Goal: Obtain resource: Download file/media

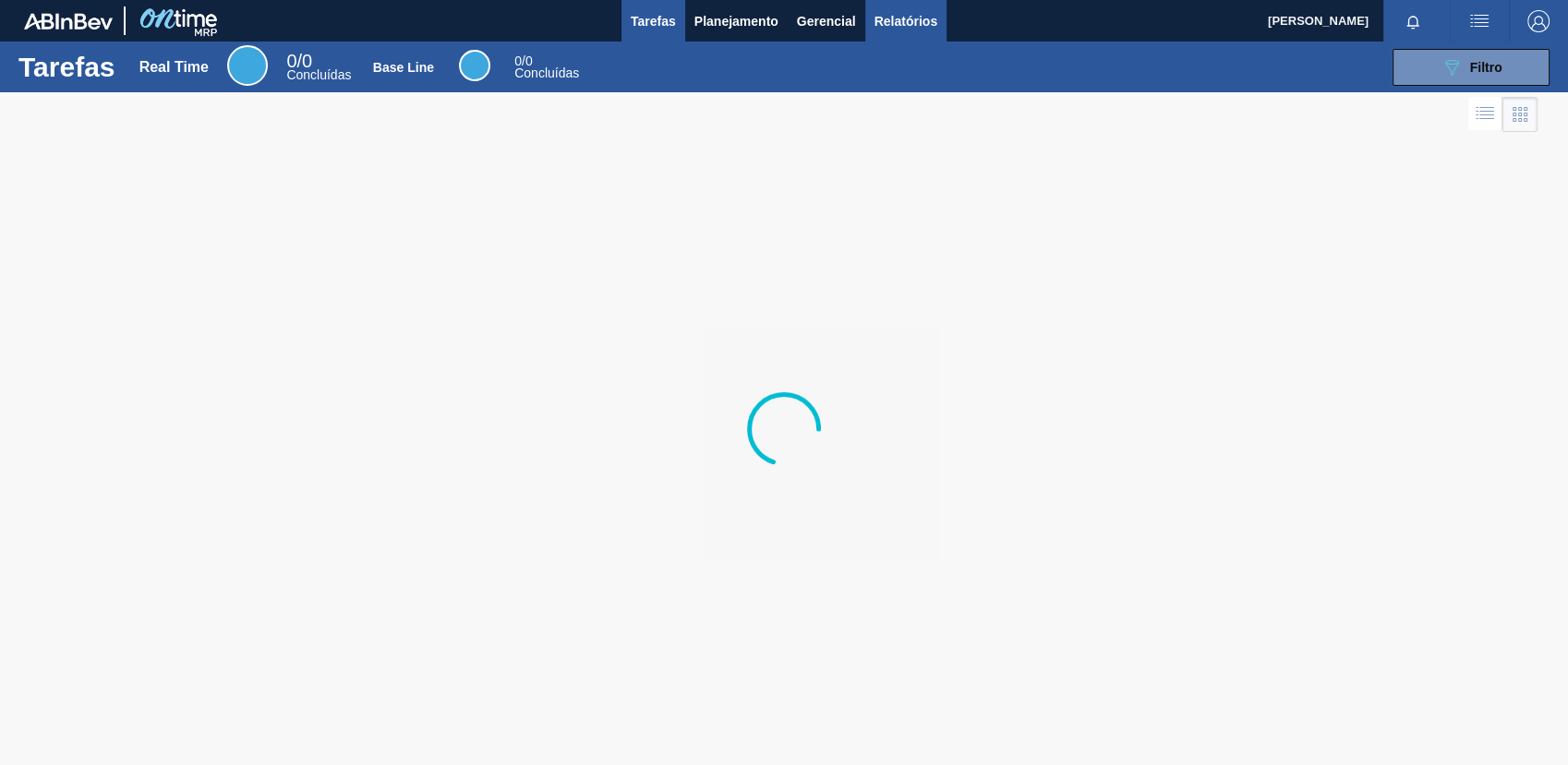
click at [899, 25] on span "Relatórios" at bounding box center [906, 20] width 63 height 22
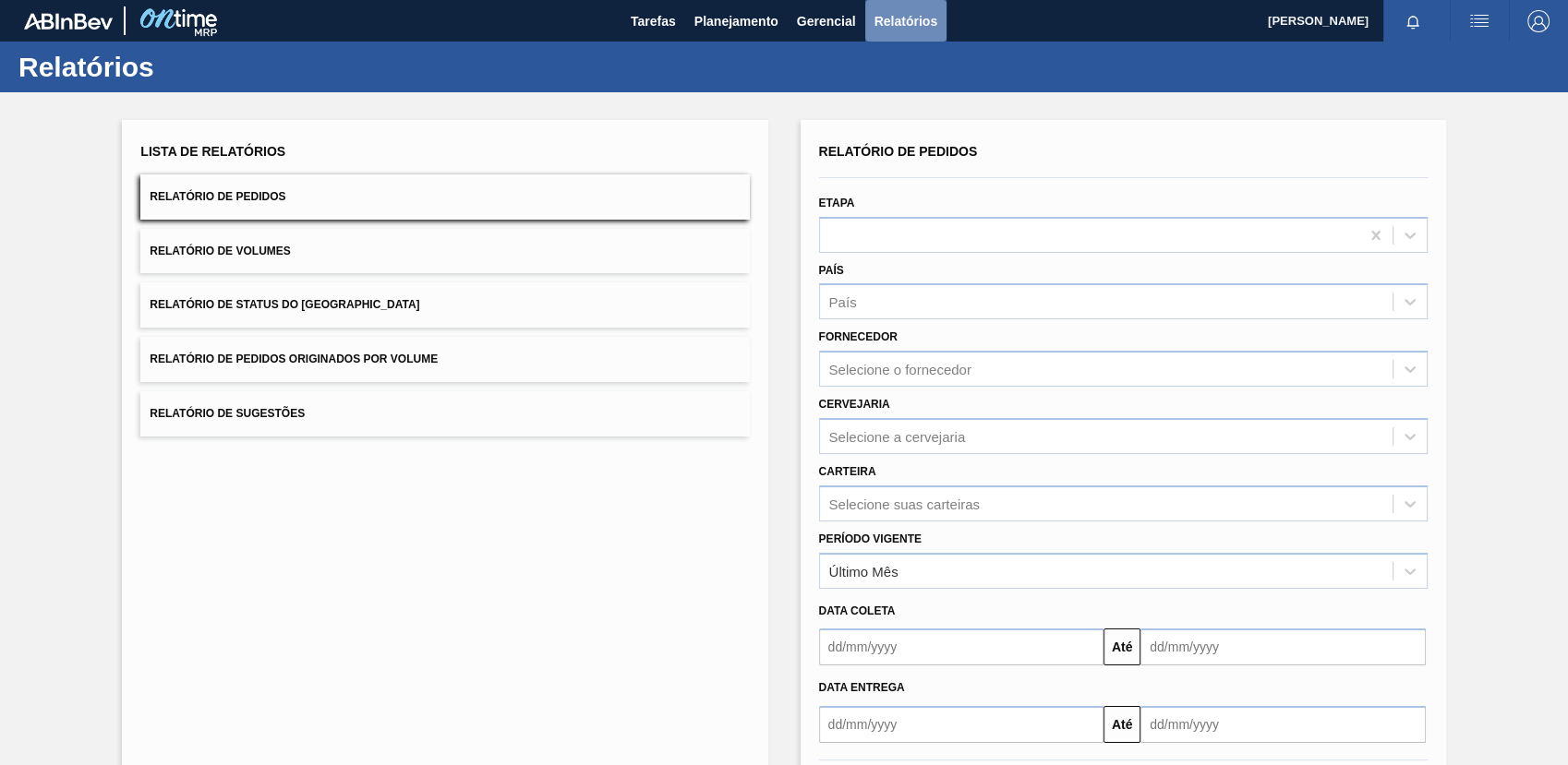
click at [900, 25] on span "Relatórios" at bounding box center [906, 20] width 63 height 22
click at [1003, 431] on div "Selecione a cervejaria" at bounding box center [1106, 437] width 573 height 27
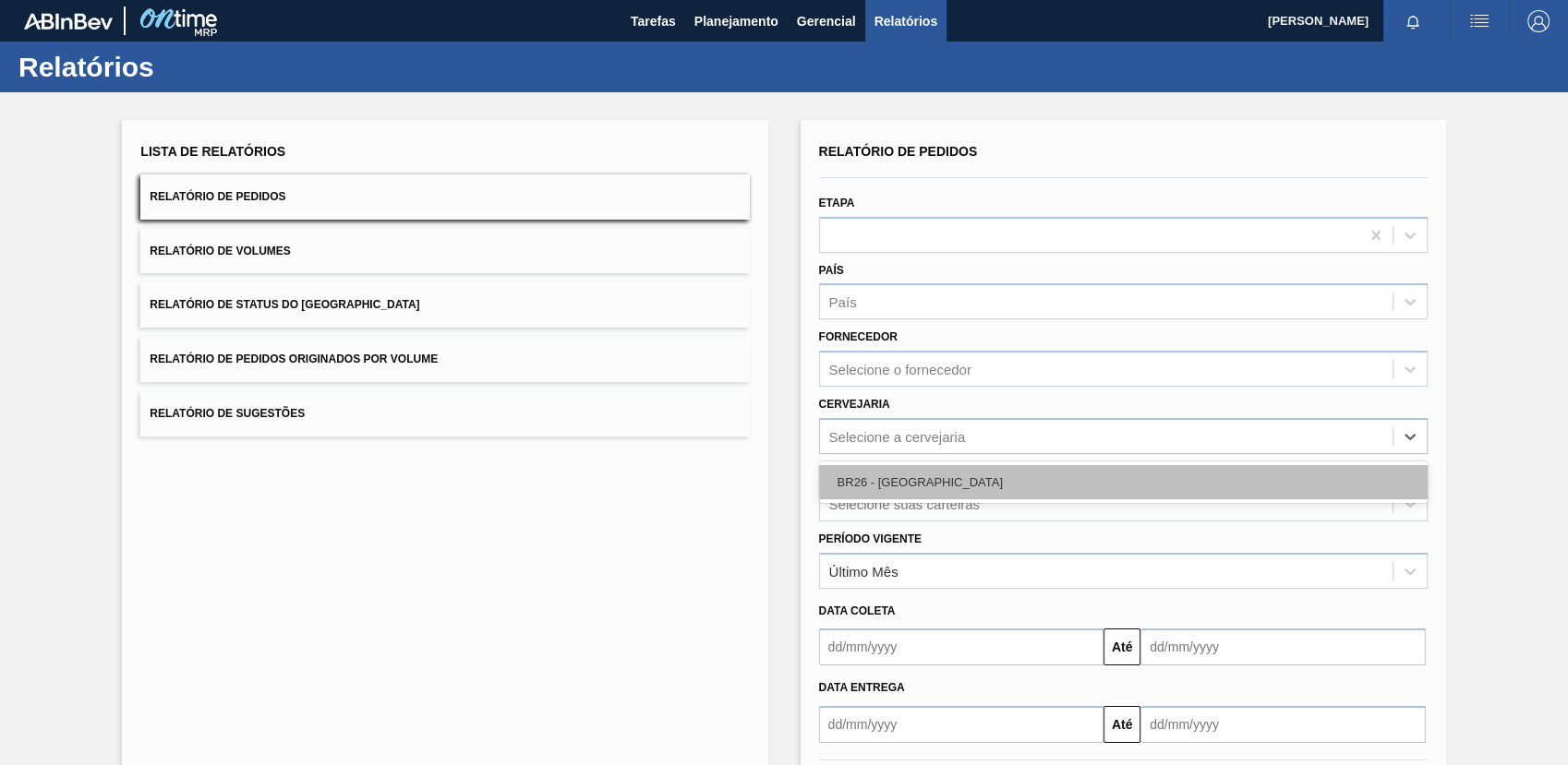
click at [984, 491] on div "BR26 - [GEOGRAPHIC_DATA]" at bounding box center [1122, 482] width 609 height 34
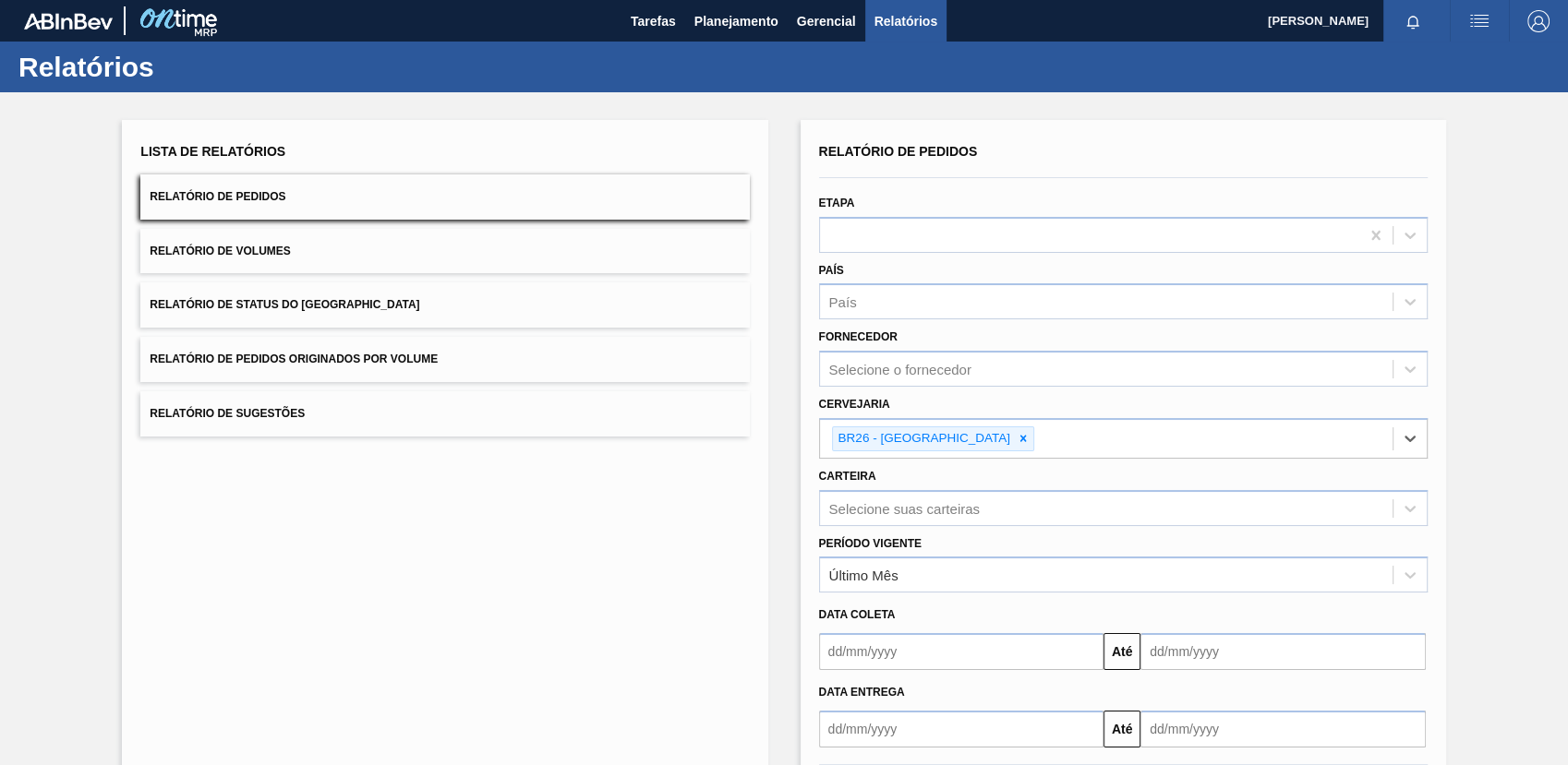
click at [976, 504] on div "Relatório de Pedidos Etapa País País Fornecedor Selecione o fornecedor Cervejar…" at bounding box center [1122, 444] width 609 height 610
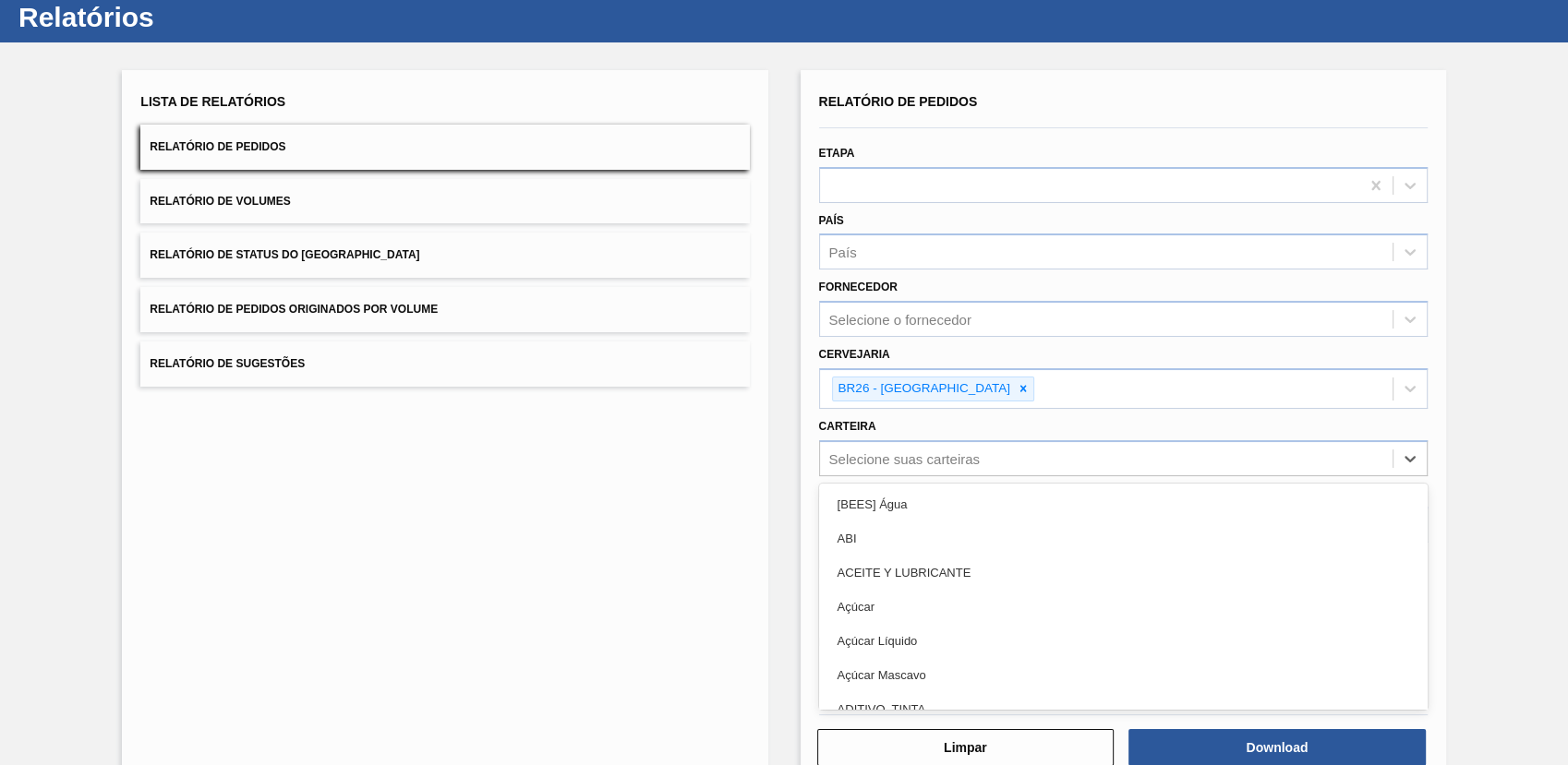
scroll to position [50, 0]
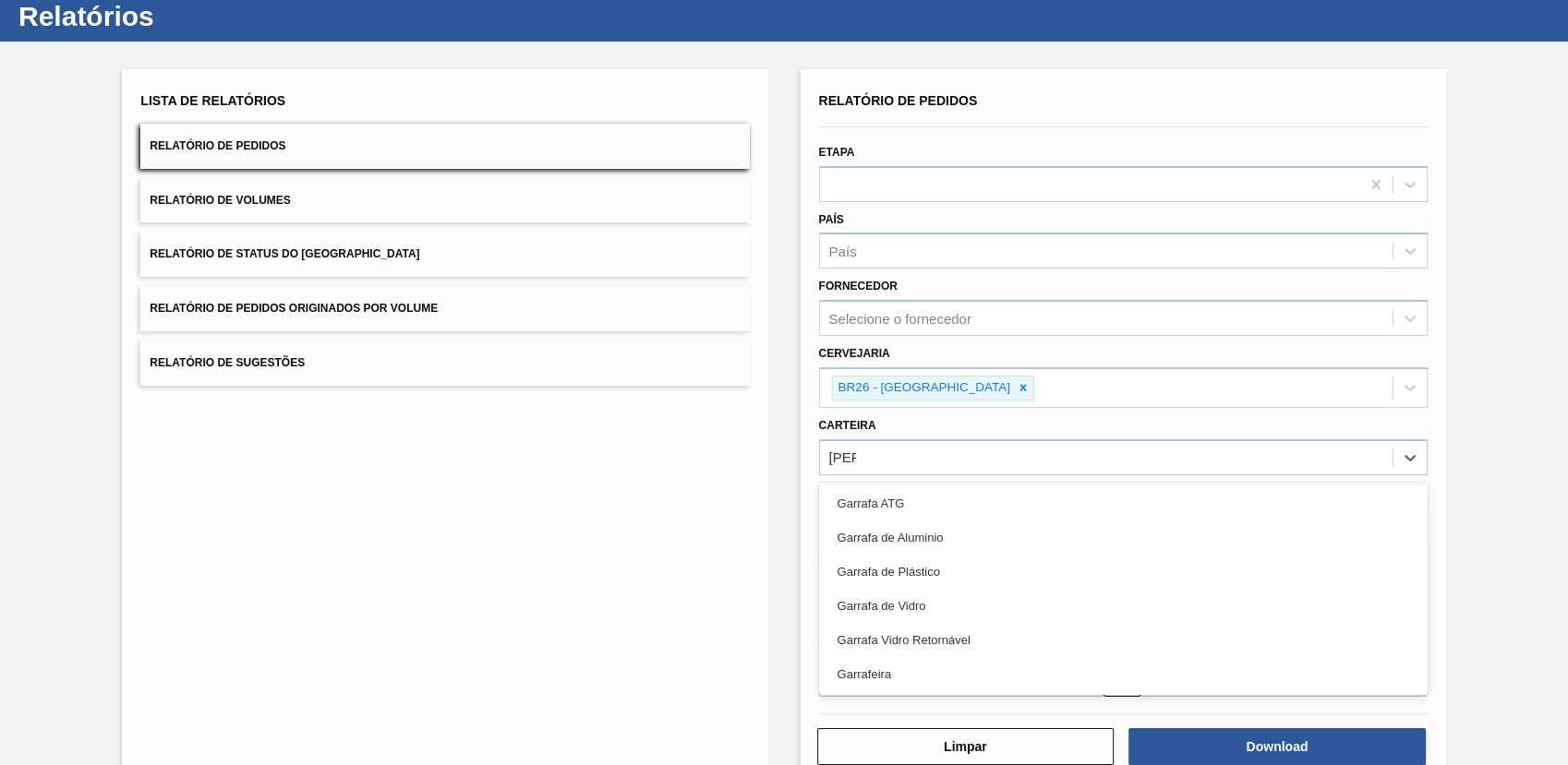
type input "garra"
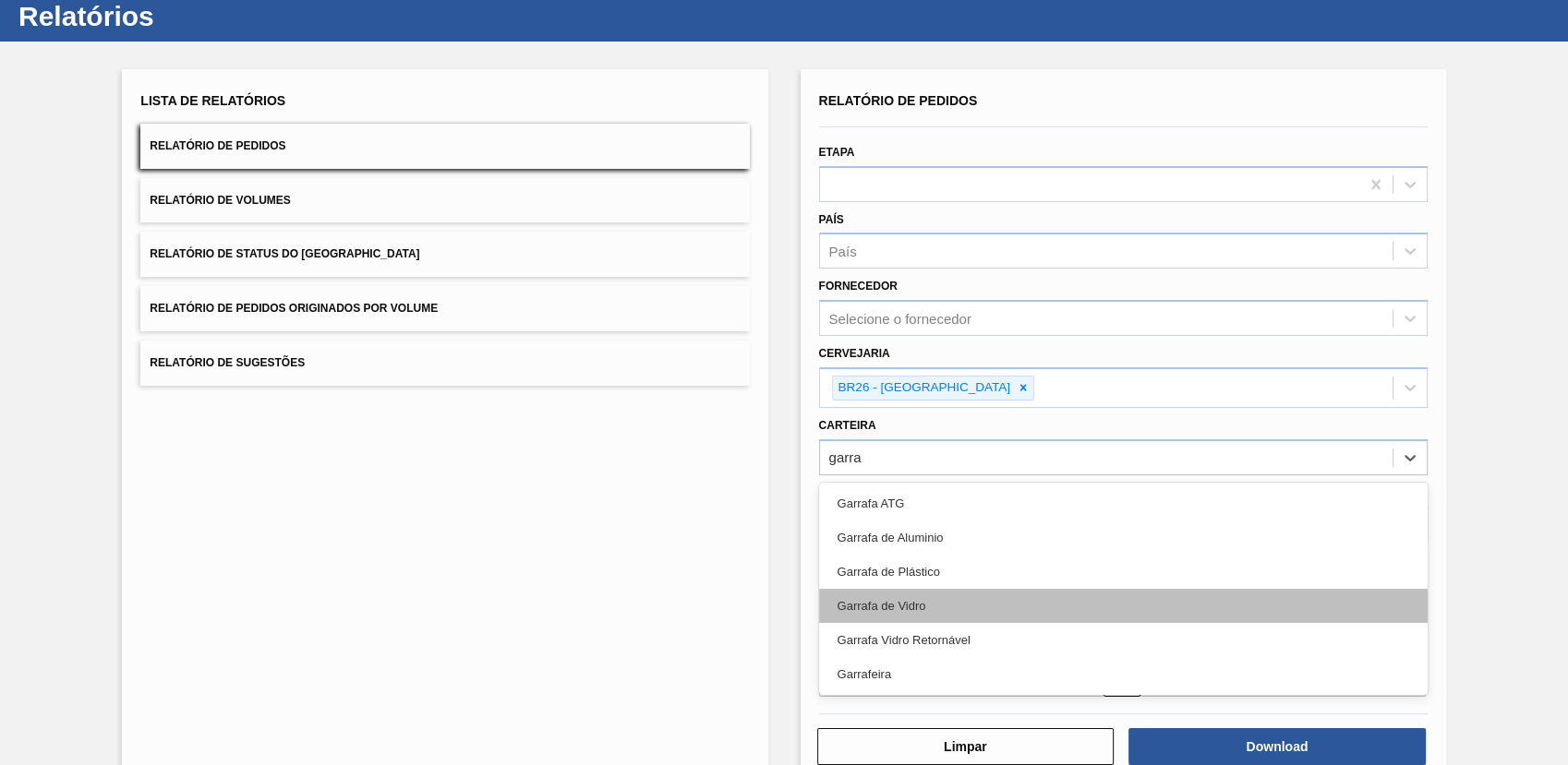
click at [947, 612] on div "Garrafa de Vidro" at bounding box center [1122, 606] width 609 height 34
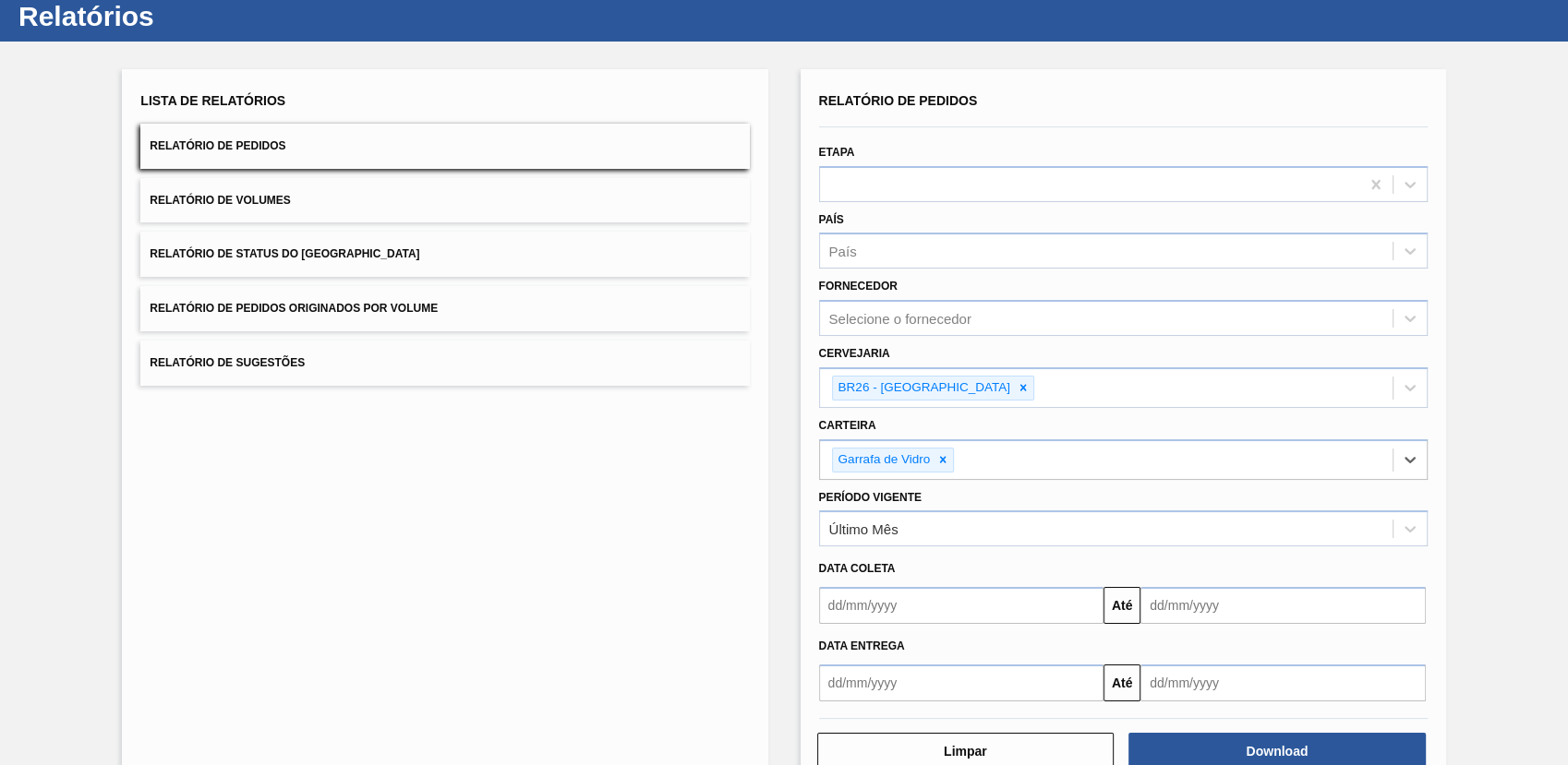
click at [947, 612] on input "text" at bounding box center [961, 606] width 285 height 37
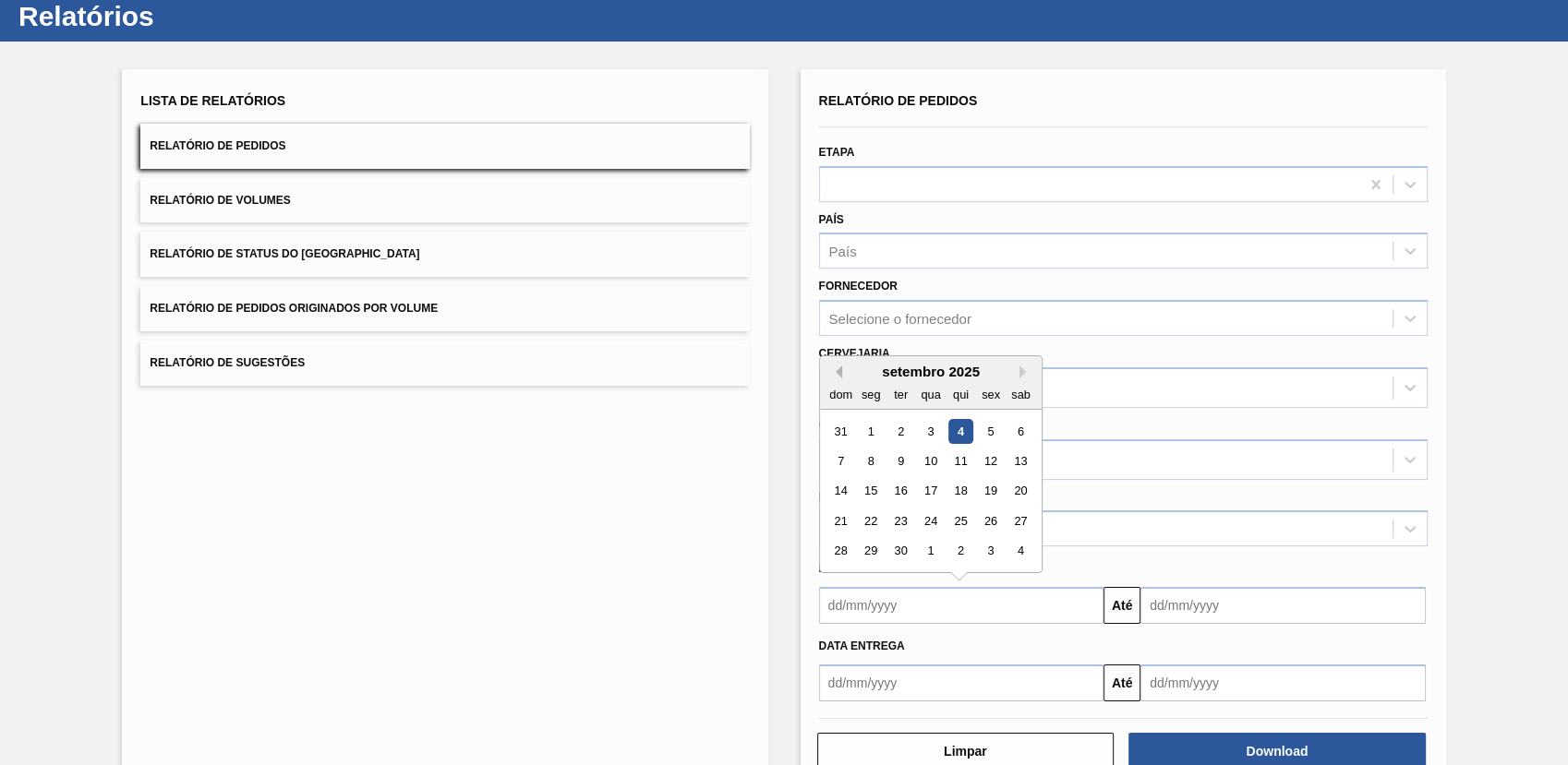
click at [837, 371] on button "Previous Month" at bounding box center [835, 372] width 13 height 13
click at [950, 552] on div "28" at bounding box center [960, 551] width 25 height 25
type input "[DATE]"
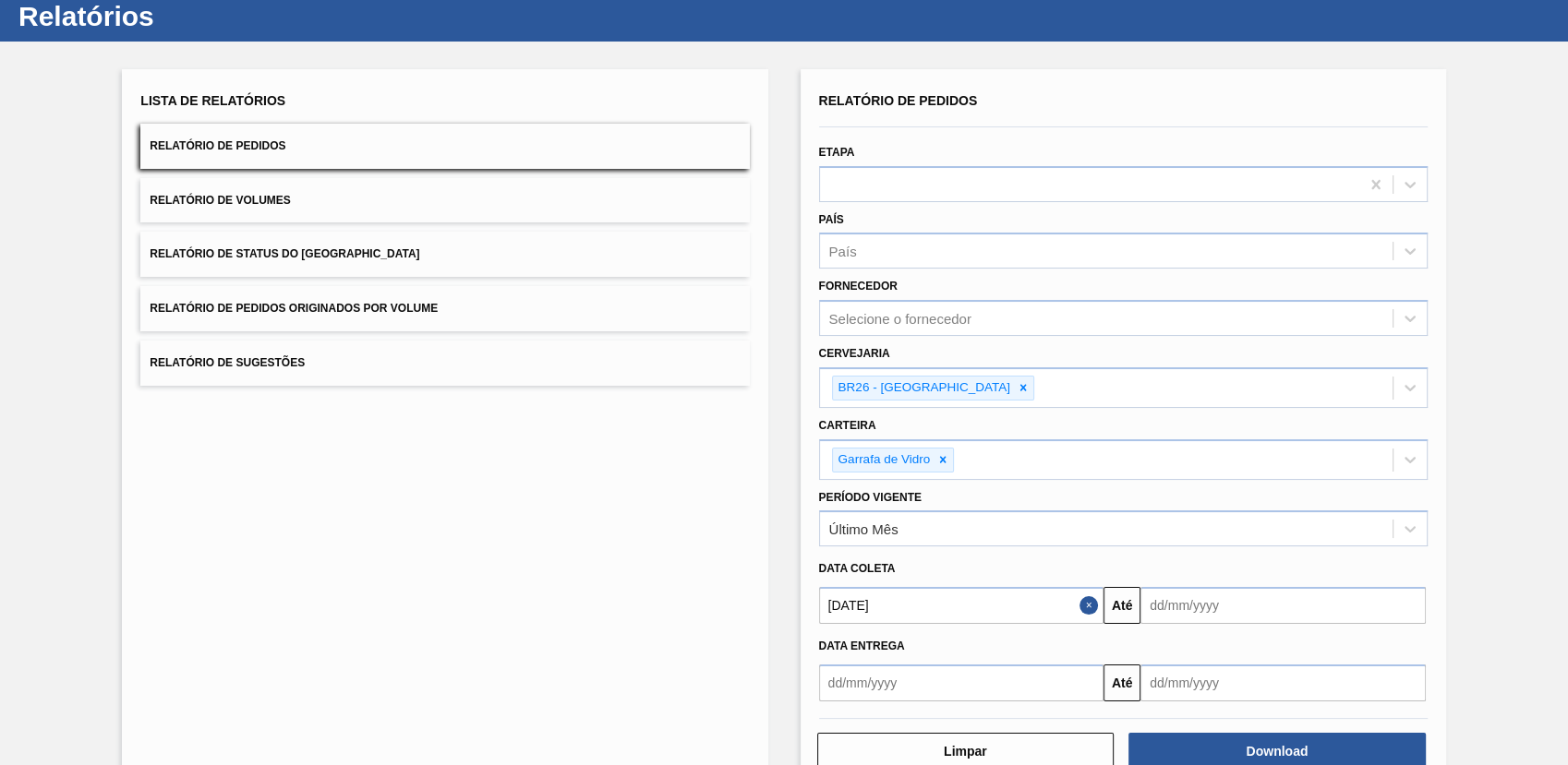
click at [1187, 615] on input "text" at bounding box center [1283, 606] width 285 height 37
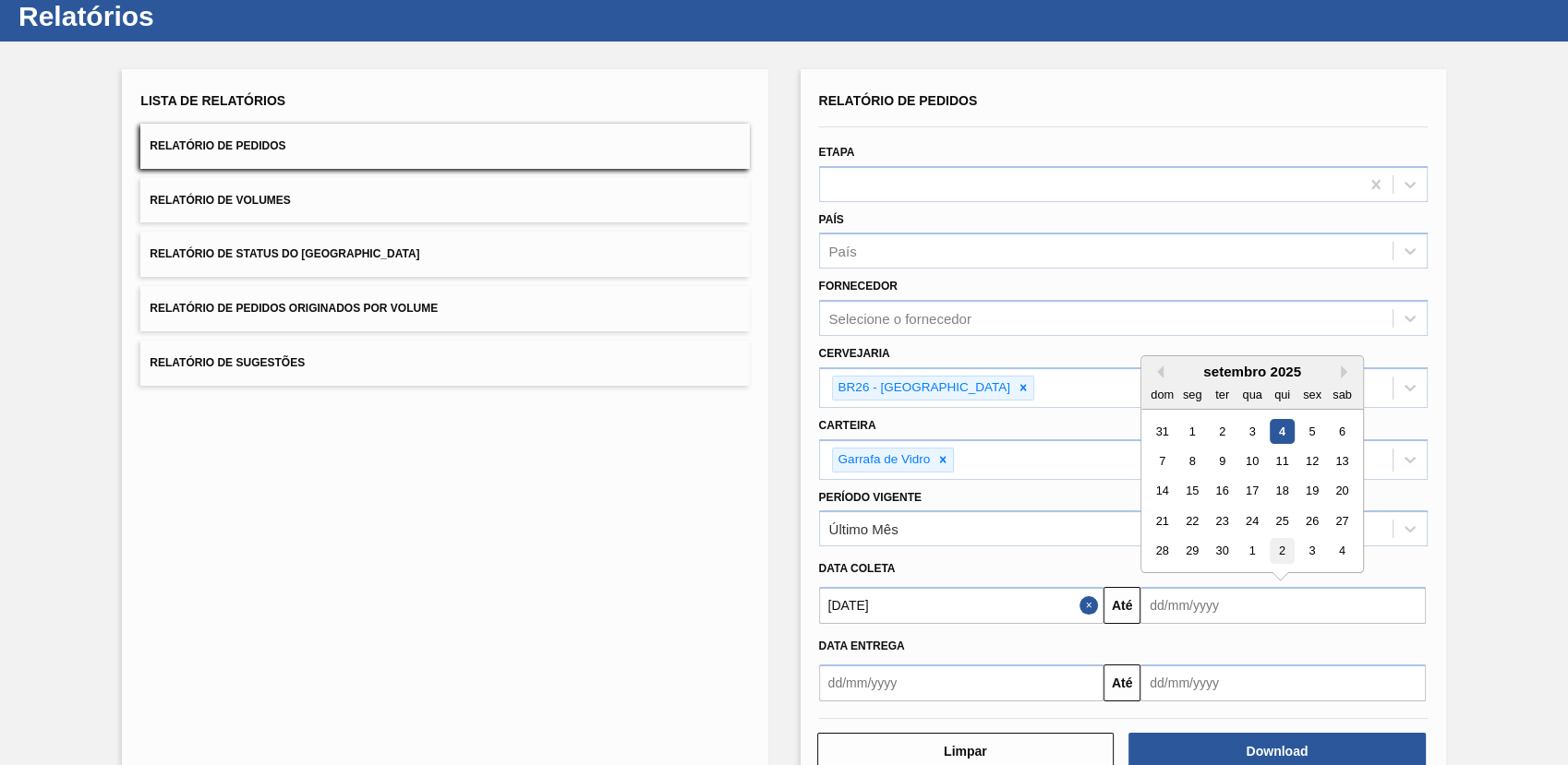
click at [1286, 556] on div "2" at bounding box center [1282, 551] width 25 height 25
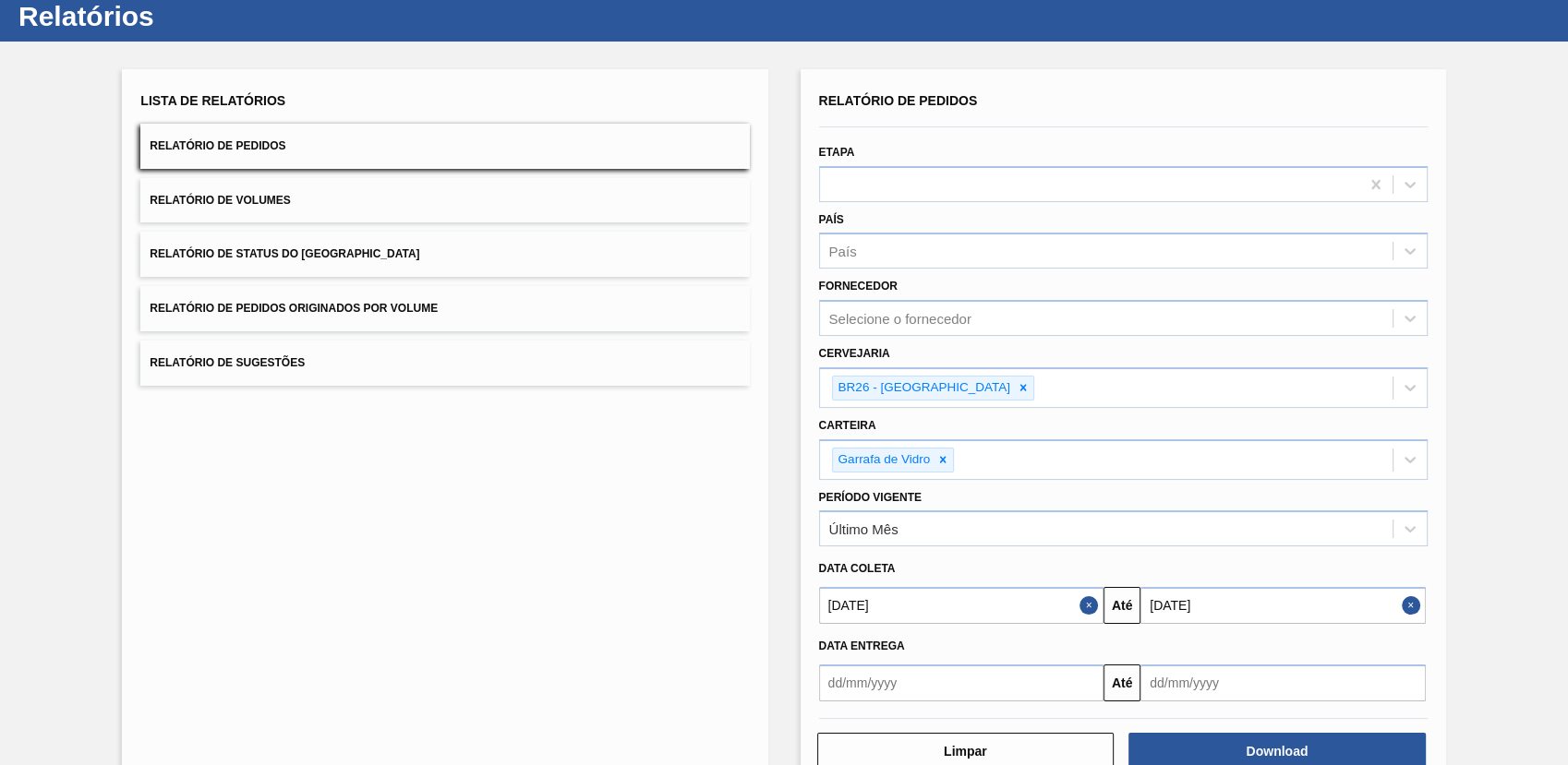
type input "[DATE]"
click at [1309, 739] on button "Download" at bounding box center [1277, 751] width 297 height 37
